Goal: Navigation & Orientation: Go to known website

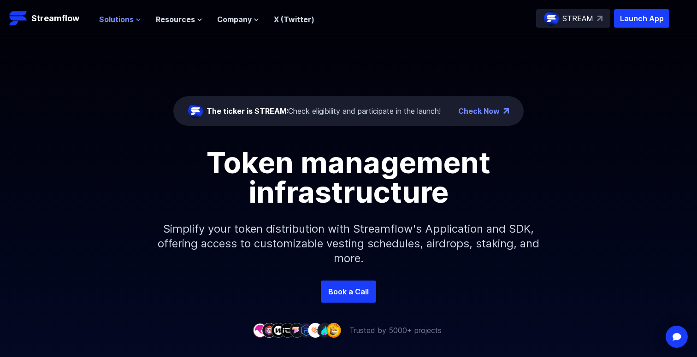
click at [138, 20] on icon at bounding box center [139, 20] width 6 height 6
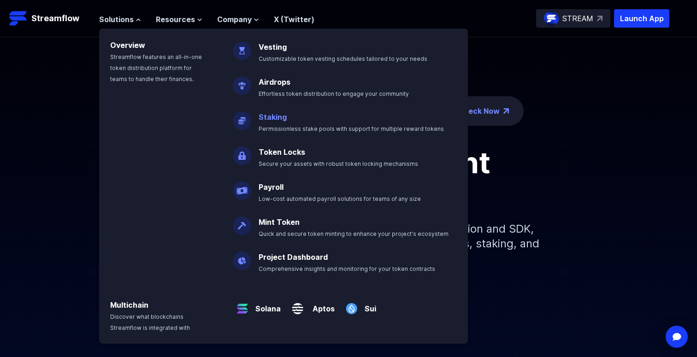
click at [268, 116] on link "Staking" at bounding box center [273, 117] width 28 height 9
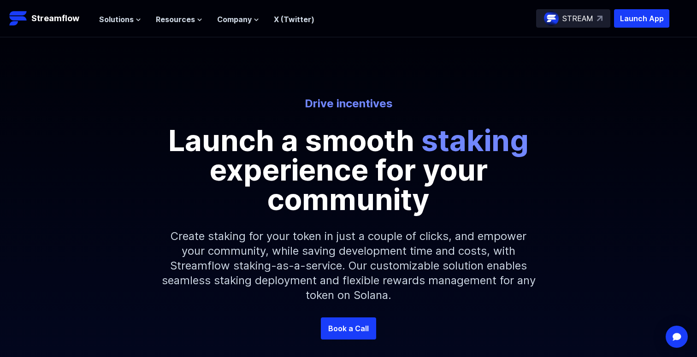
click at [645, 9] on header "Streamflow Launch App STREAM Solutions Overview Streamflow features an all-in-o…" at bounding box center [348, 18] width 697 height 37
click at [642, 11] on p "Launch App" at bounding box center [641, 18] width 55 height 18
